Goal: Complete application form

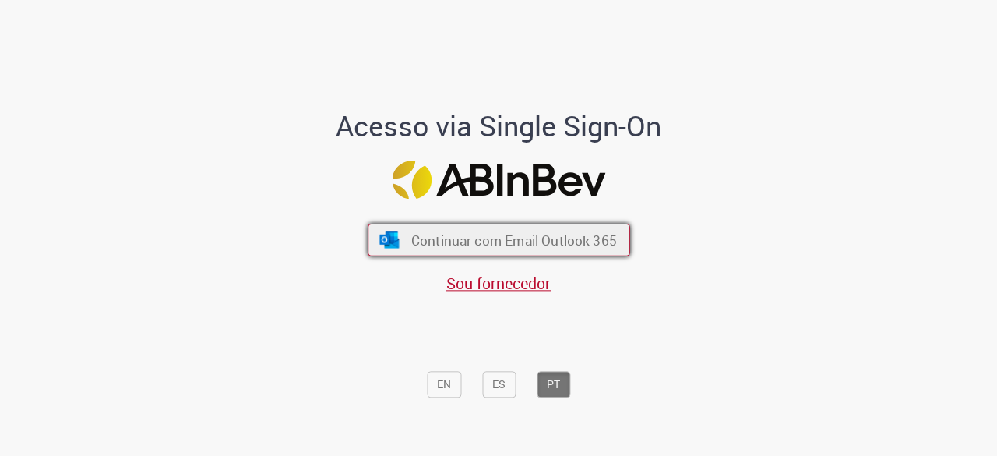
click at [411, 238] on span "Continuar com Email Outlook 365" at bounding box center [514, 240] width 206 height 18
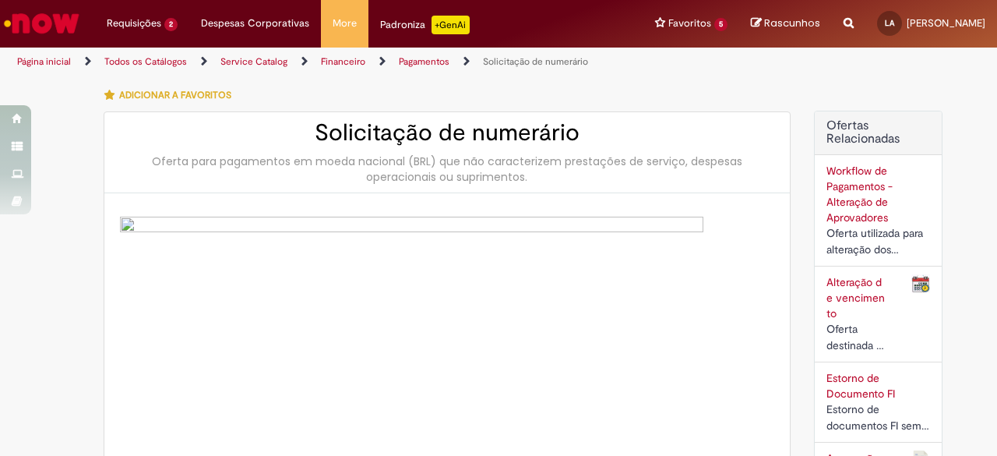
type input "**********"
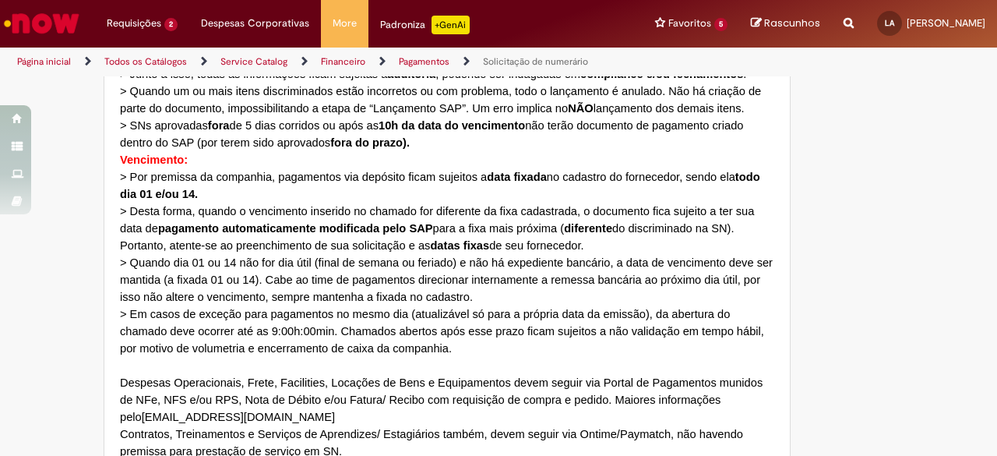
scroll to position [935, 0]
